Goal: Check status: Check status

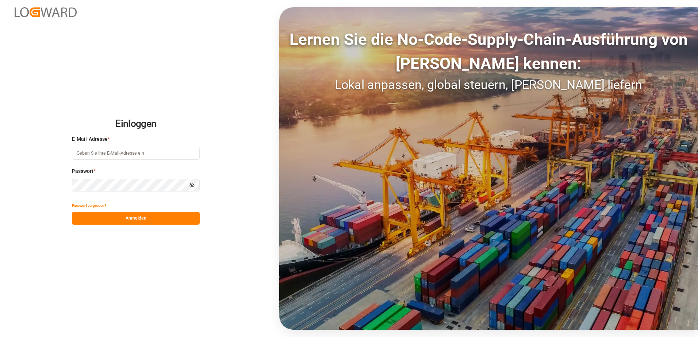
click at [111, 150] on input at bounding box center [136, 153] width 128 height 13
type input "cornelia.karczewski@melitta.de"
click at [122, 219] on button "Anmelden" at bounding box center [136, 218] width 128 height 13
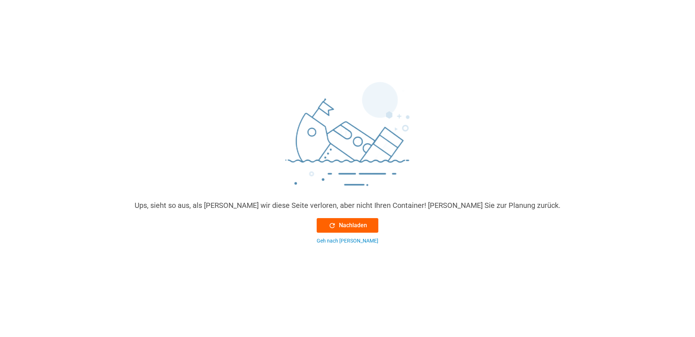
click at [334, 222] on icon at bounding box center [332, 226] width 8 height 8
click at [331, 228] on icon at bounding box center [332, 226] width 8 height 8
click at [342, 226] on font "Nachladen" at bounding box center [353, 225] width 28 height 9
click at [332, 224] on icon at bounding box center [332, 226] width 8 height 8
click at [334, 242] on div "Geh nach Hause" at bounding box center [348, 241] width 62 height 8
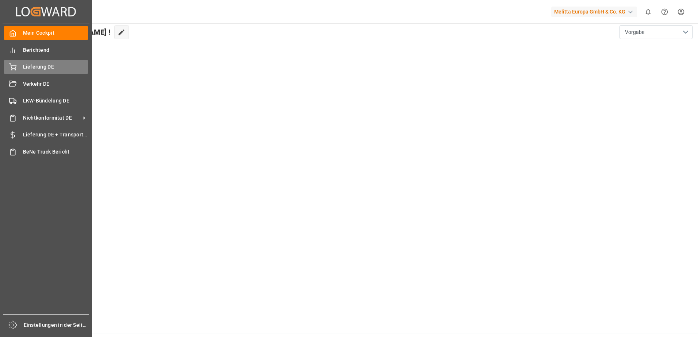
click at [25, 70] on span "Lieferung DE" at bounding box center [55, 67] width 65 height 8
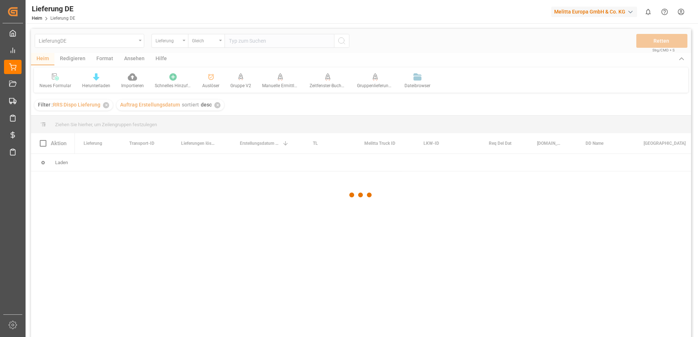
click at [111, 43] on div at bounding box center [361, 195] width 660 height 333
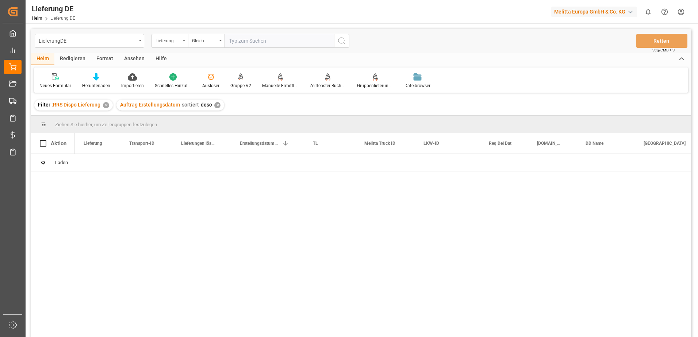
click at [266, 38] on input "text" at bounding box center [278, 41] width 109 height 14
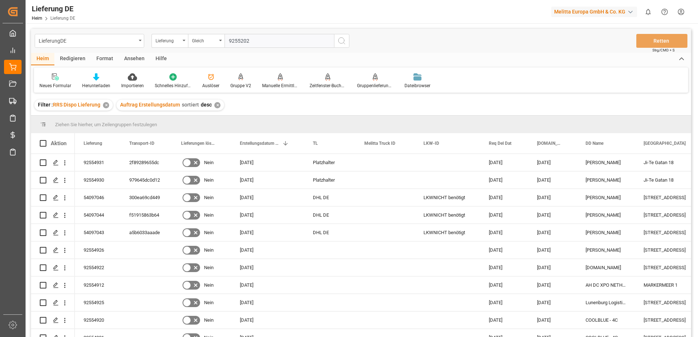
type input "92552025"
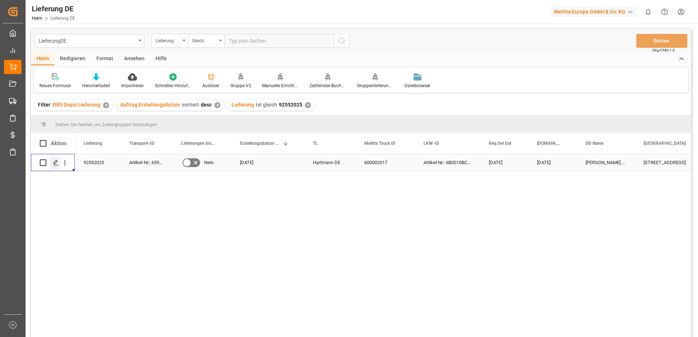
click at [58, 163] on icon "Drücken Sie die Leertaste, um diese Zeile auszuwählen." at bounding box center [56, 163] width 6 height 6
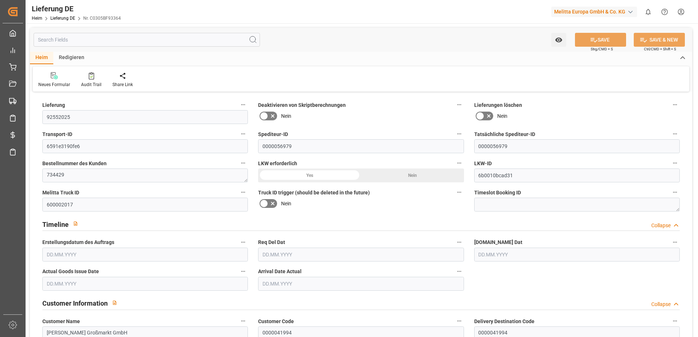
type input "1"
type input "165.815"
type input "226"
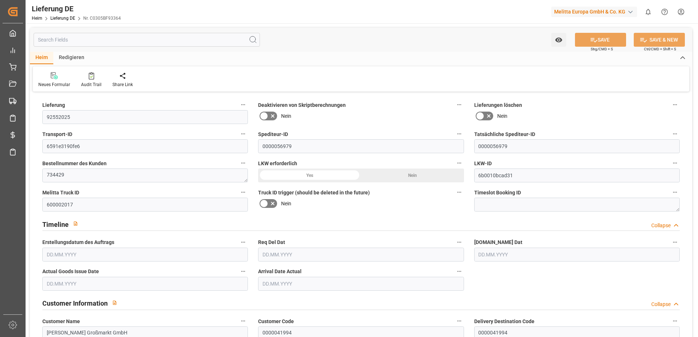
type input "935.105"
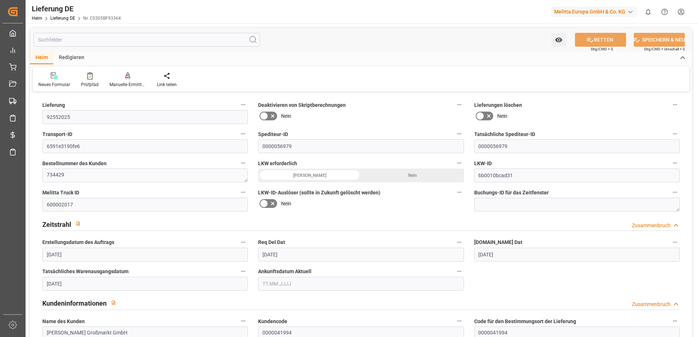
type input "25.08.2025"
type input "[DATE]"
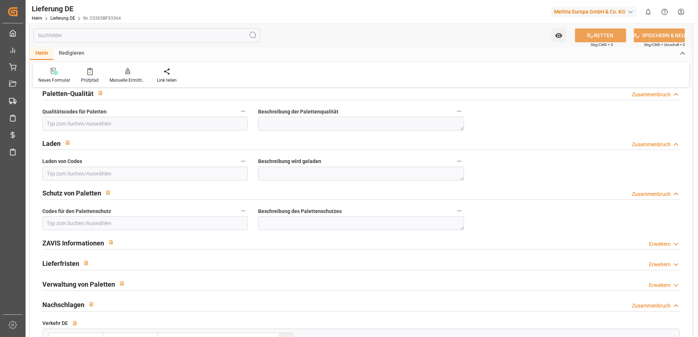
scroll to position [1058, 0]
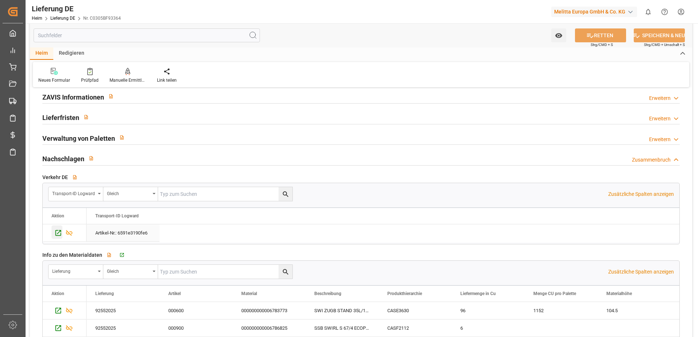
click at [59, 234] on icon "Drücken Sie die Leertaste, um diese Zeile auszuwählen." at bounding box center [58, 233] width 8 height 8
click at [150, 233] on div "Artikel-Nr.: 6591e3190fe6" at bounding box center [122, 232] width 73 height 17
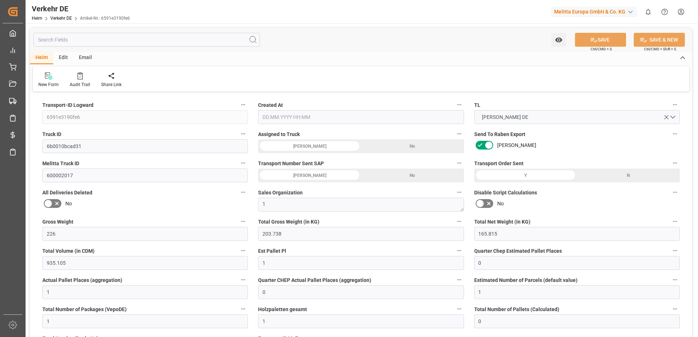
type input "226"
type input "203.738"
type input "165.815"
type input "935.105"
type input "1"
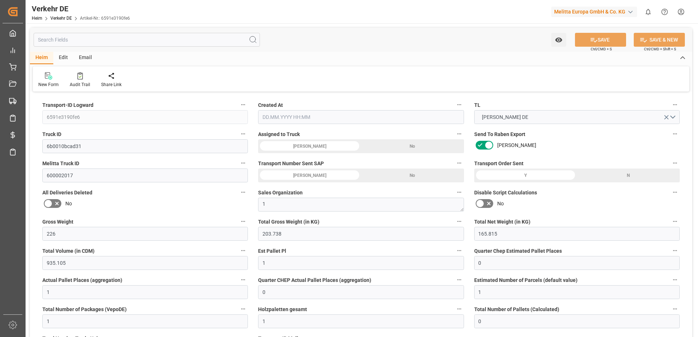
type input "0"
type input "1"
type input "0"
type input "1"
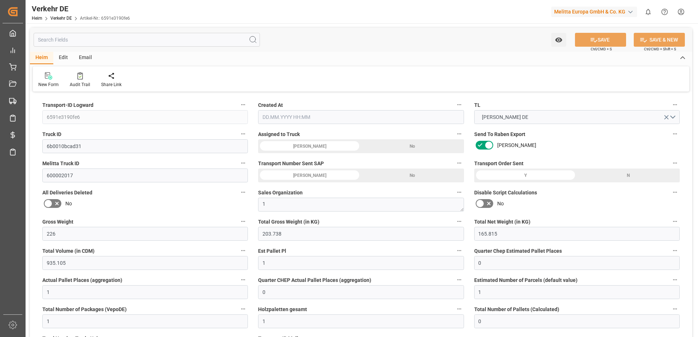
type input "1"
type input "0"
type input "107"
type input "0"
type input "60.78"
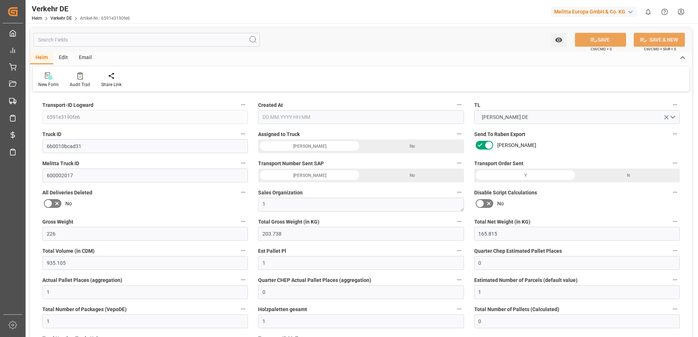
type input "69.961"
type input "60.78"
type input "60.2087"
type input "81"
type input "0"
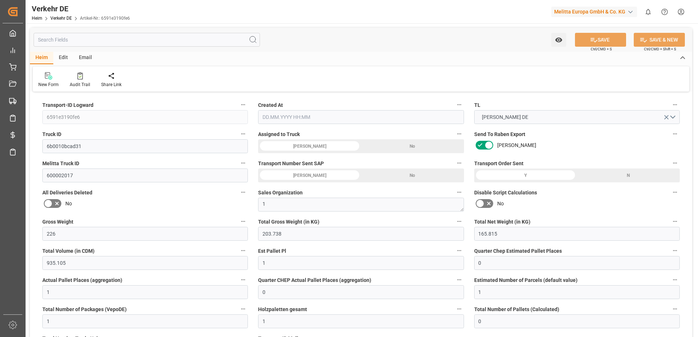
type input "1"
type input "0"
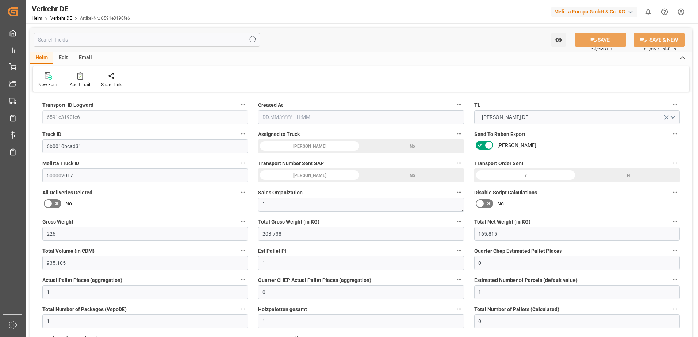
type input "0"
type input "-0.5713"
type input "0"
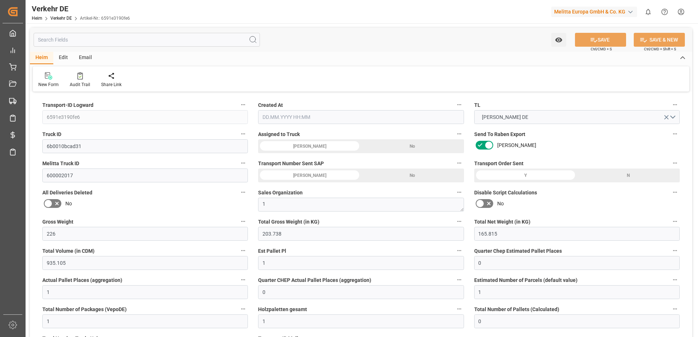
type input "0"
type input "203.738"
type input "4710.8598"
type input "21"
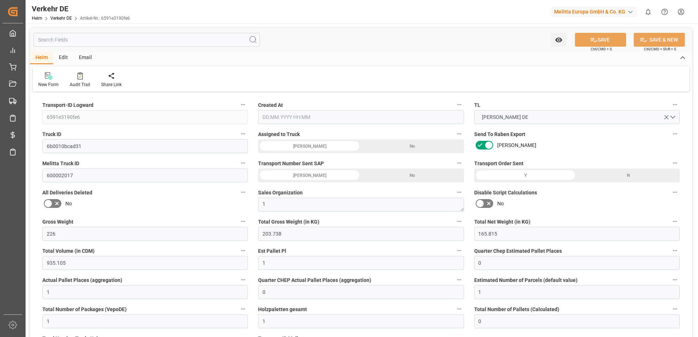
type input "35"
type input "0"
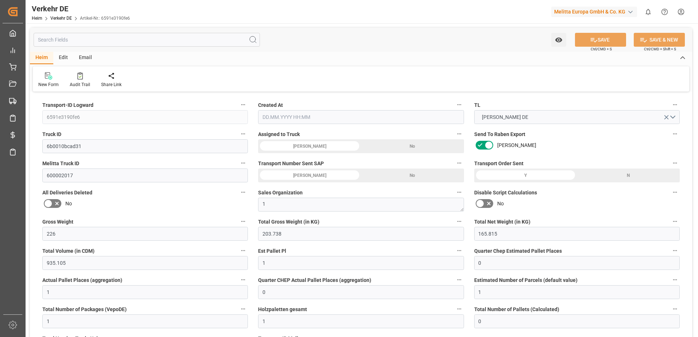
type input "0"
type input "1"
type input "0"
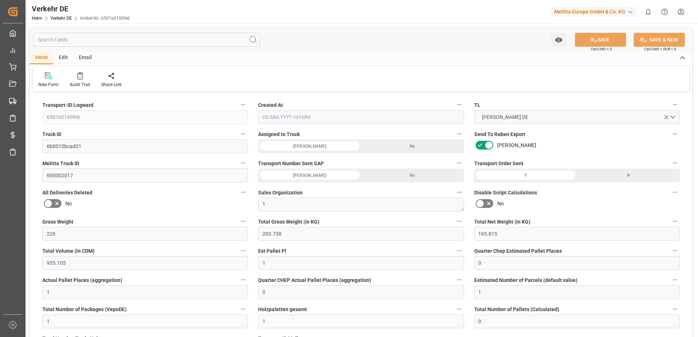
type input "107"
type input "130.1697"
type input "60.2087"
type input "[DATE] 21:01"
type input "[DATE]"
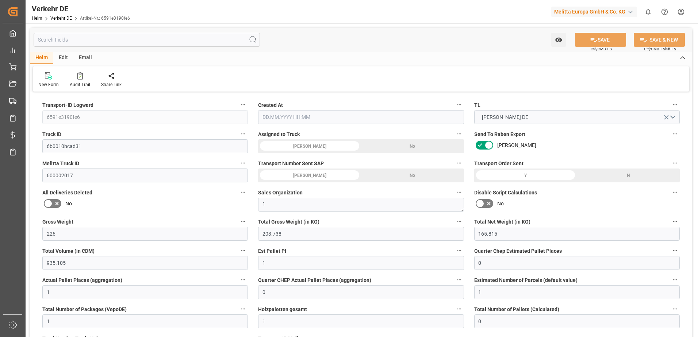
type input "[DATE]"
